Goal: Find specific page/section: Find specific page/section

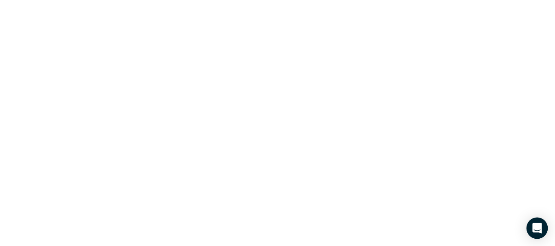
click at [537, 227] on icon "Open Intercom Messenger" at bounding box center [536, 228] width 9 height 11
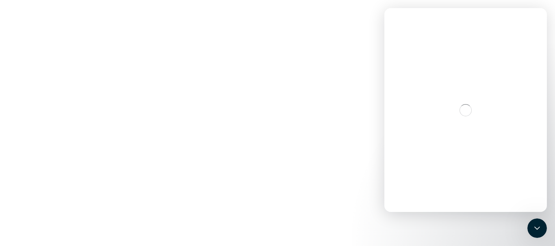
click at [491, 139] on div "Intercom messenger" at bounding box center [465, 110] width 162 height 204
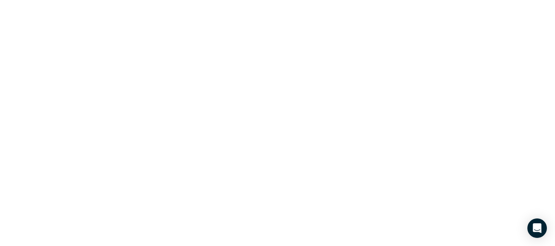
click at [145, 0] on html "Data provided by: × Data attribution" at bounding box center [277, 0] width 555 height 0
click at [260, 0] on html "Data provided by: × Data attribution" at bounding box center [277, 0] width 555 height 0
click at [173, 0] on html "Data provided by: × Data attribution" at bounding box center [277, 0] width 555 height 0
